Goal: Transaction & Acquisition: Book appointment/travel/reservation

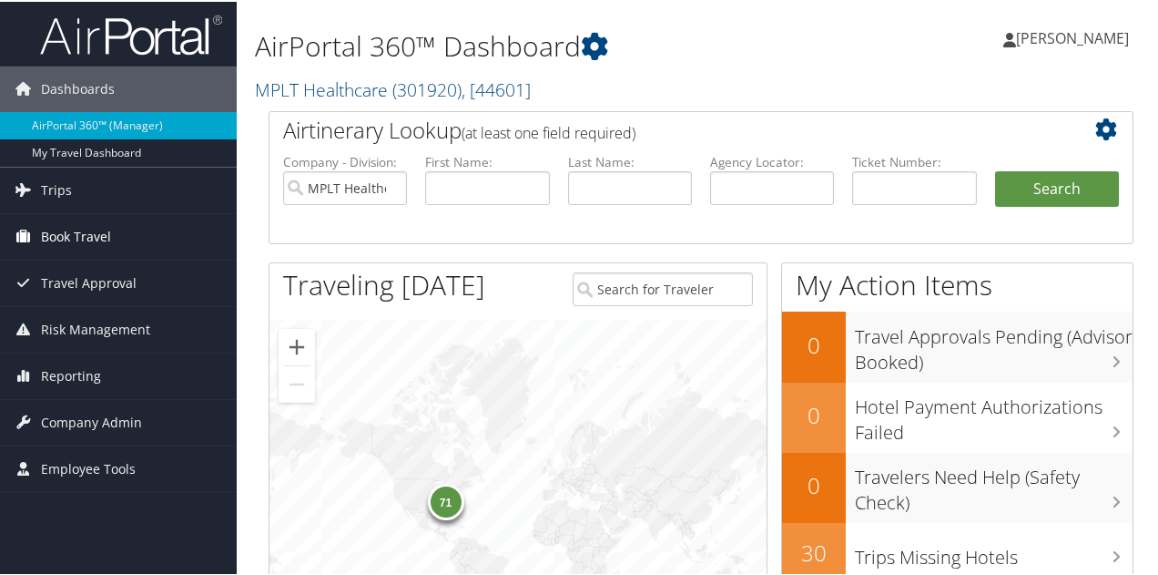
click at [84, 234] on span "Book Travel" at bounding box center [76, 235] width 70 height 46
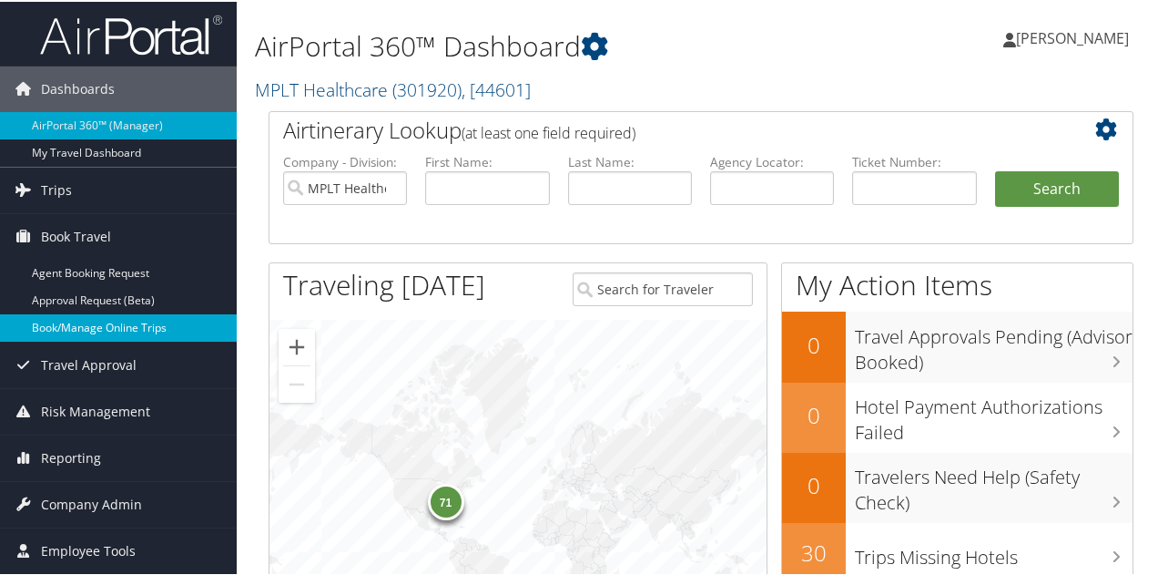
click at [122, 327] on link "Book/Manage Online Trips" at bounding box center [118, 325] width 237 height 27
